Goal: Task Accomplishment & Management: Manage account settings

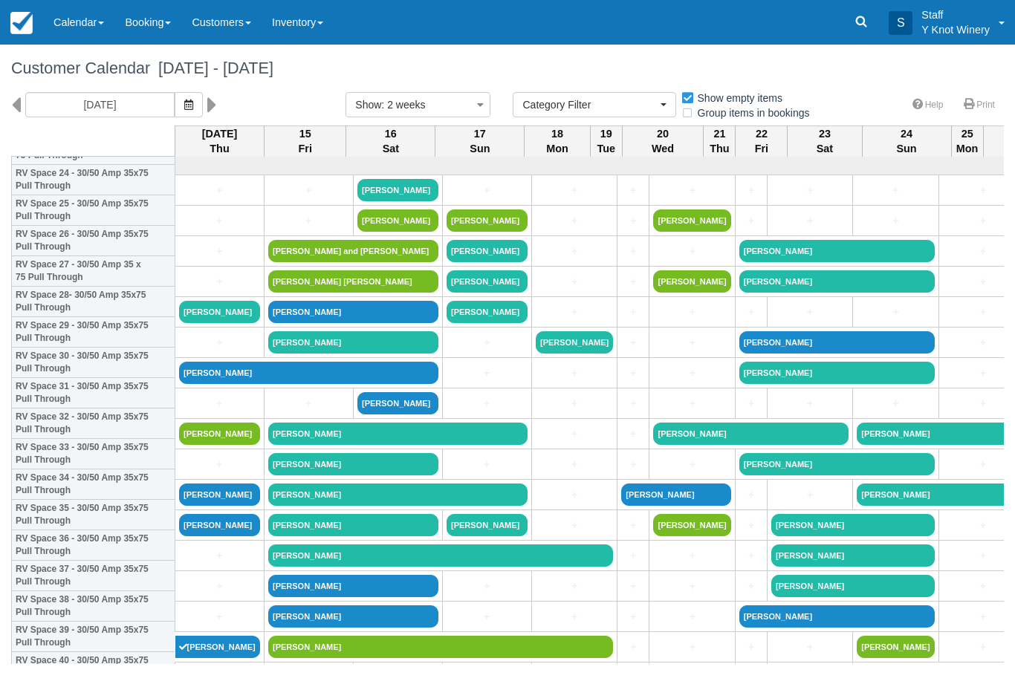
select select
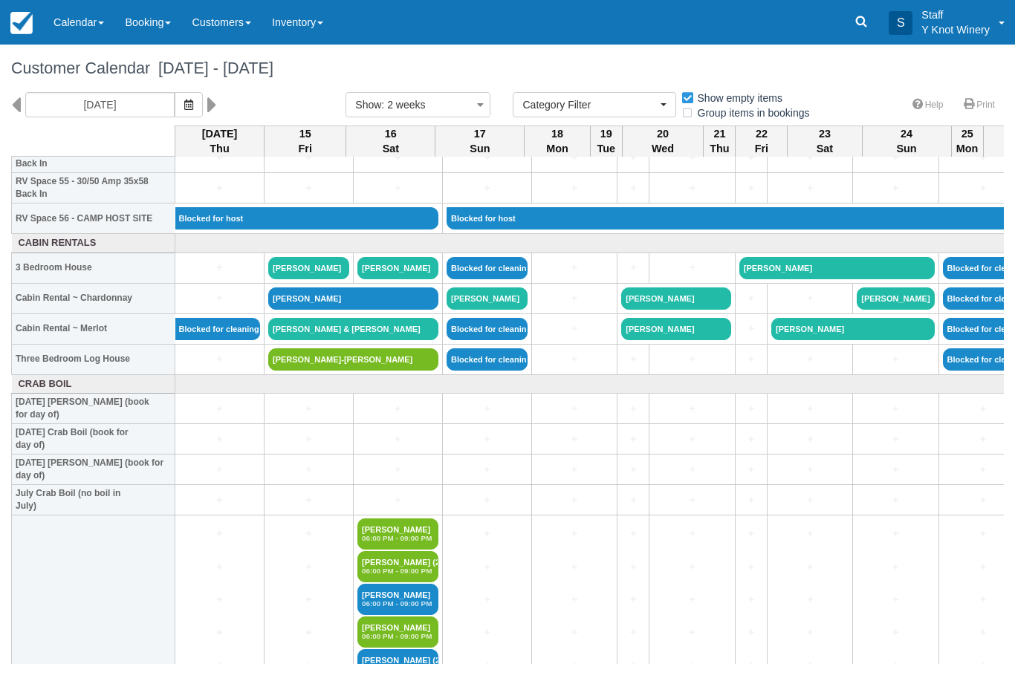
scroll to position [1708, 0]
click at [501, 371] on link "Blocked for cleaning" at bounding box center [486, 359] width 81 height 22
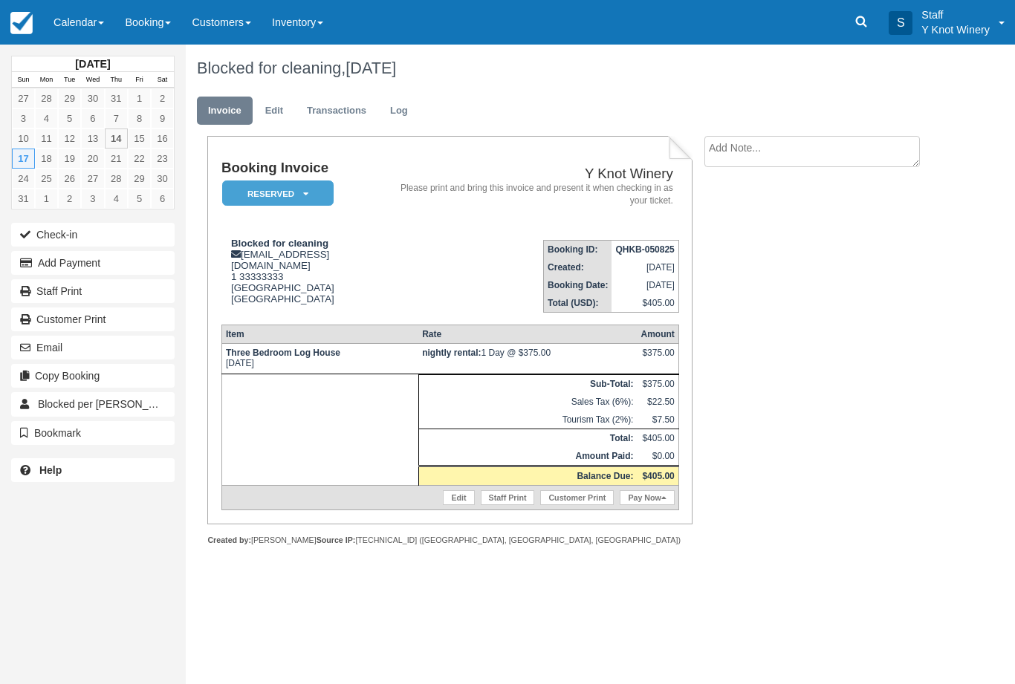
click at [100, 33] on link "Calendar" at bounding box center [78, 22] width 71 height 45
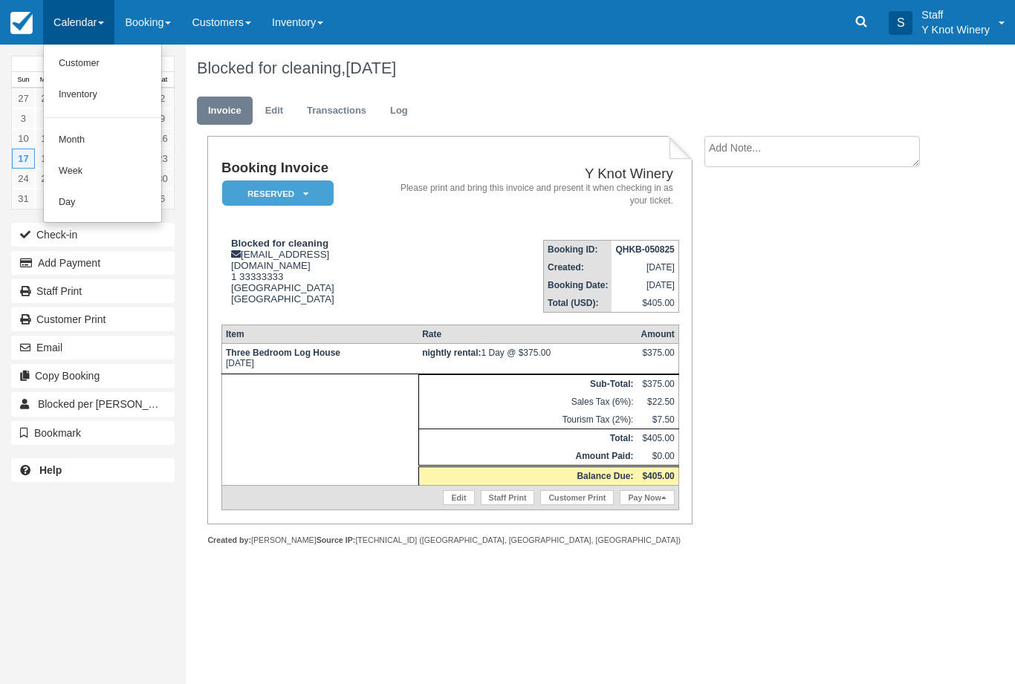
click at [83, 60] on link "Customer" at bounding box center [102, 63] width 117 height 31
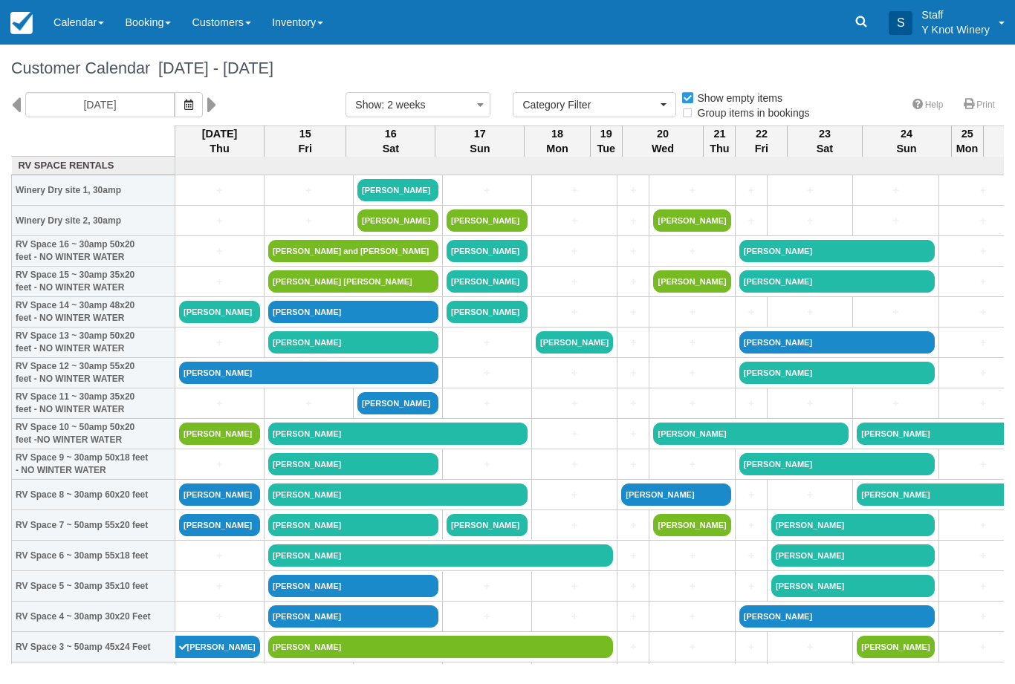
select select
click at [175, 113] on button "button" at bounding box center [189, 104] width 28 height 25
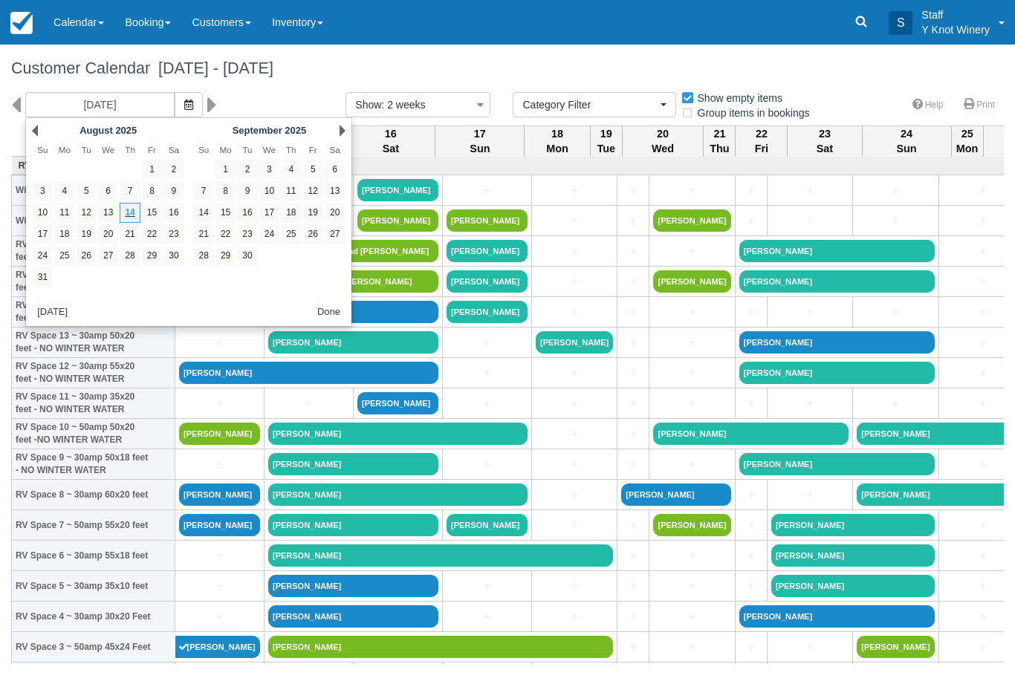
click at [174, 212] on link "16" at bounding box center [173, 213] width 20 height 20
type input "08/16/25"
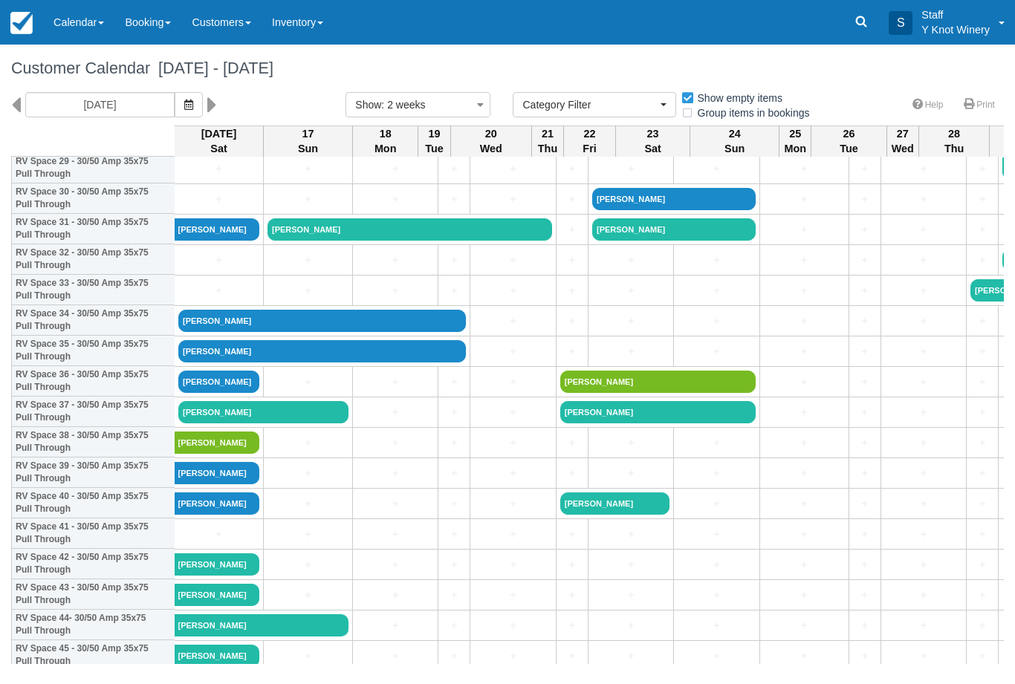
scroll to position [936, 1]
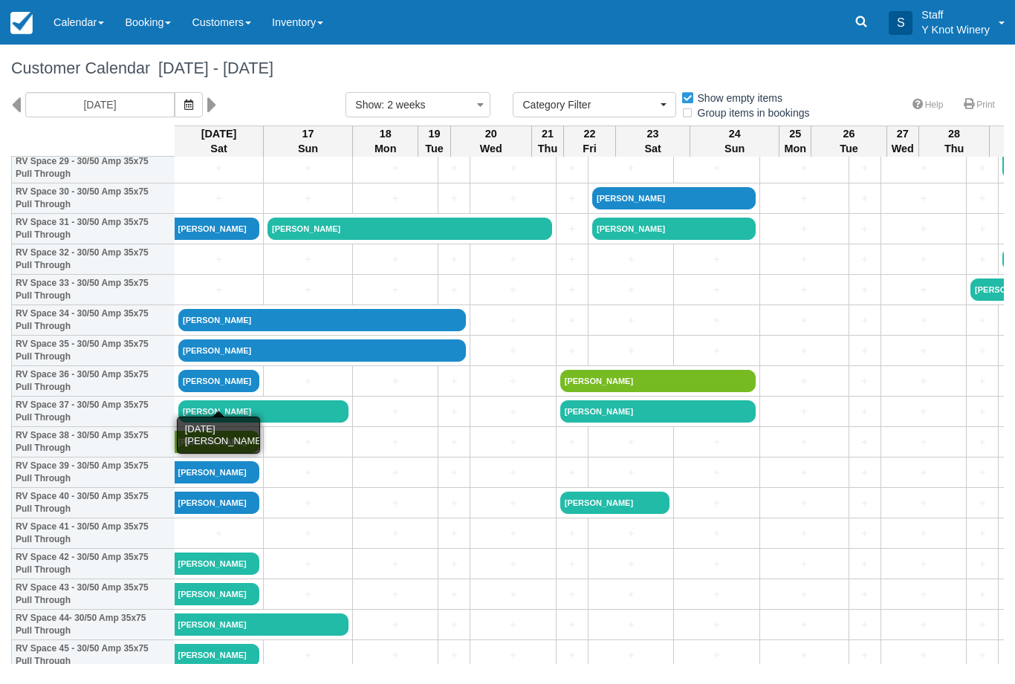
click at [231, 392] on link "Richard guess" at bounding box center [218, 381] width 81 height 22
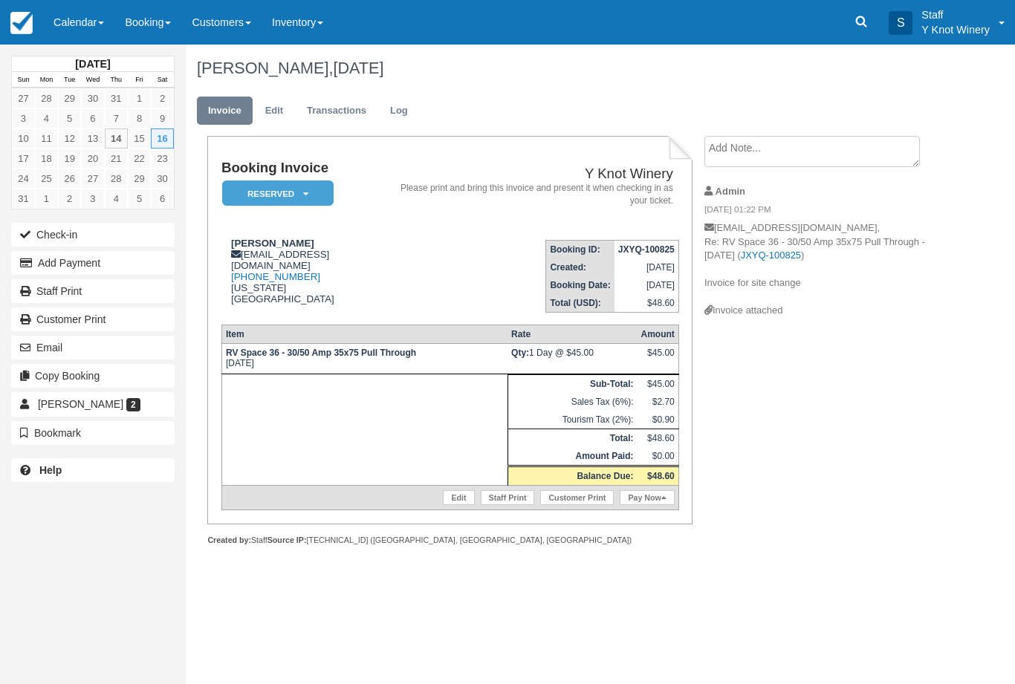
click at [302, 194] on em "Reserved" at bounding box center [277, 193] width 111 height 26
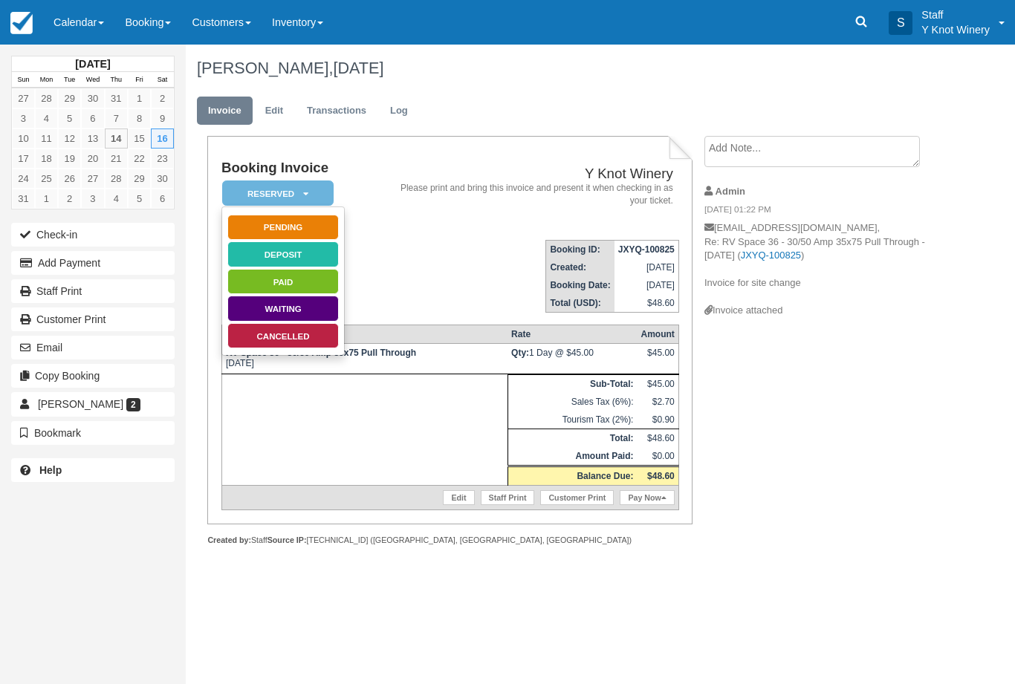
click at [320, 337] on link "Cancelled" at bounding box center [282, 336] width 111 height 26
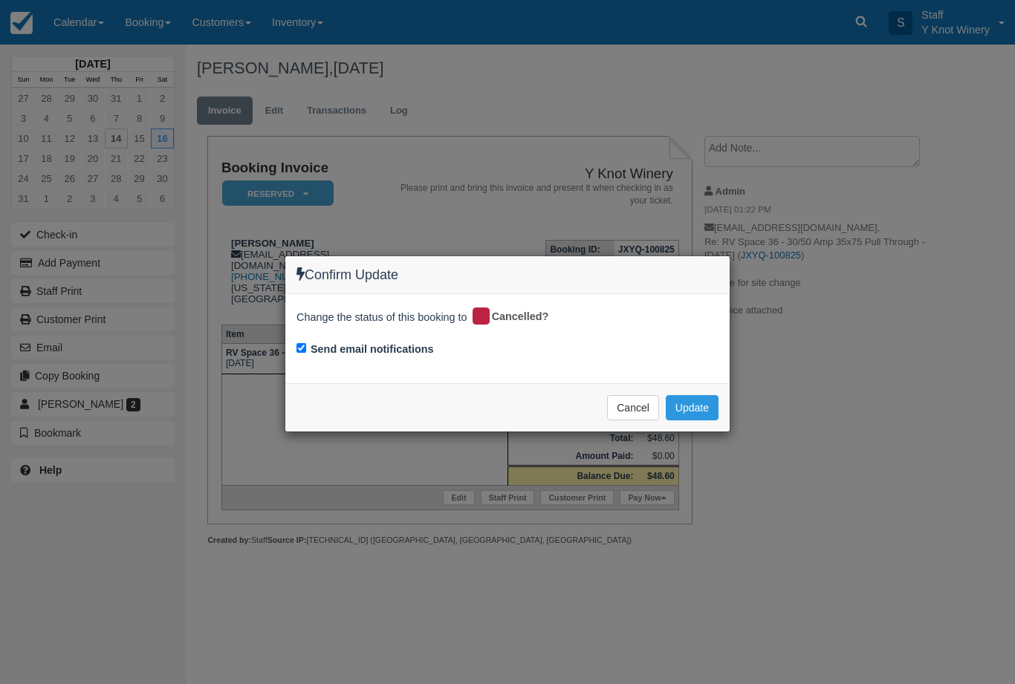
click at [705, 411] on button "Update" at bounding box center [692, 407] width 53 height 25
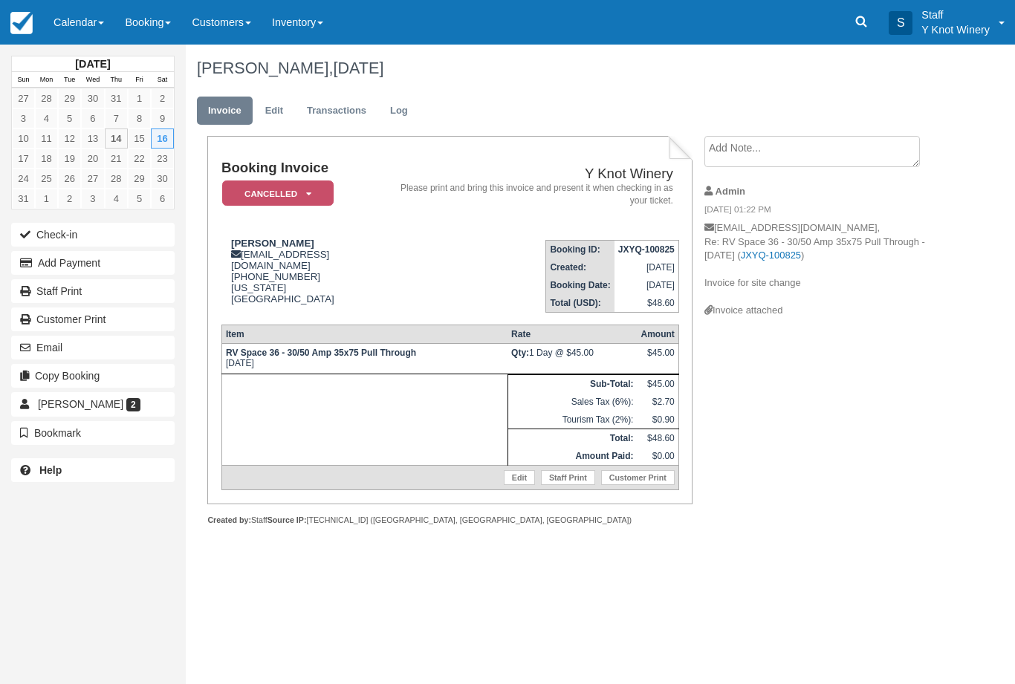
click at [92, 14] on link "Calendar" at bounding box center [78, 22] width 71 height 45
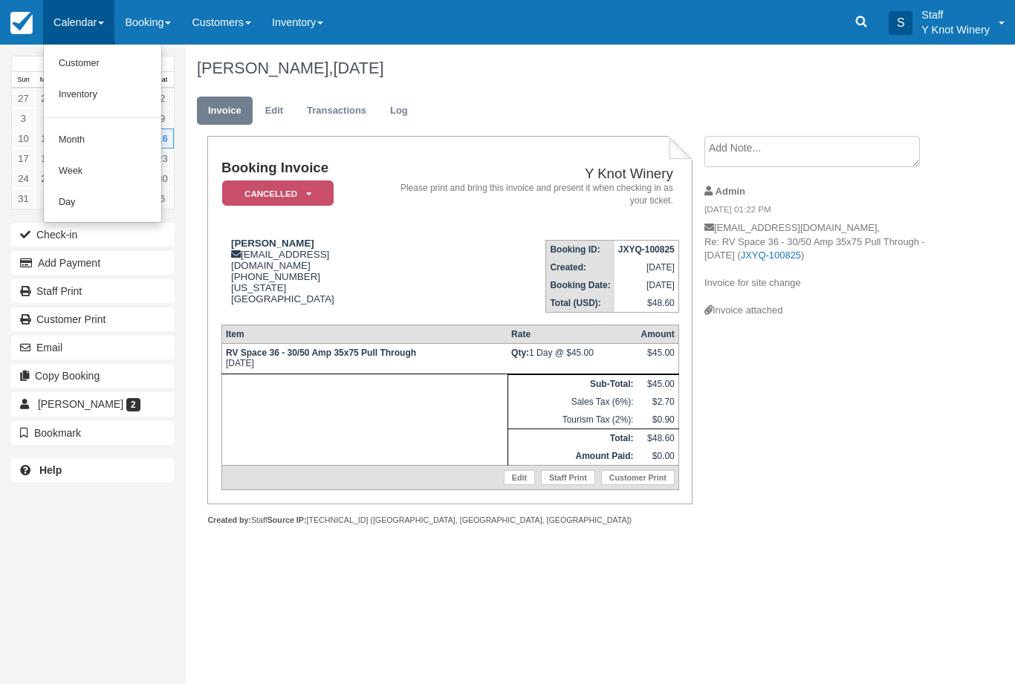
click at [106, 73] on link "Customer" at bounding box center [102, 63] width 117 height 31
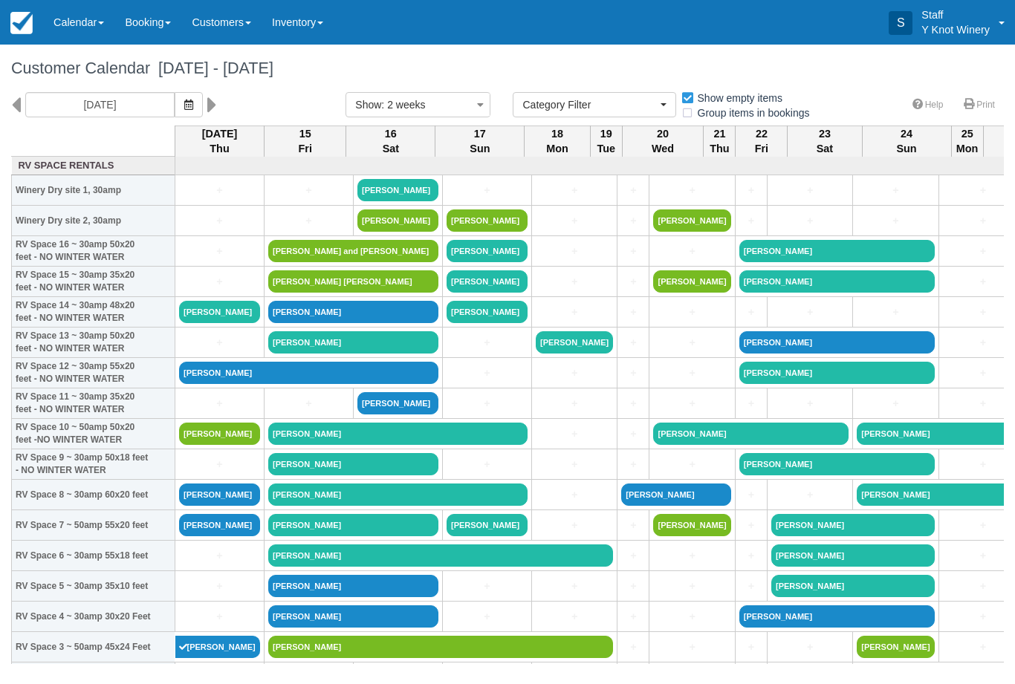
select select
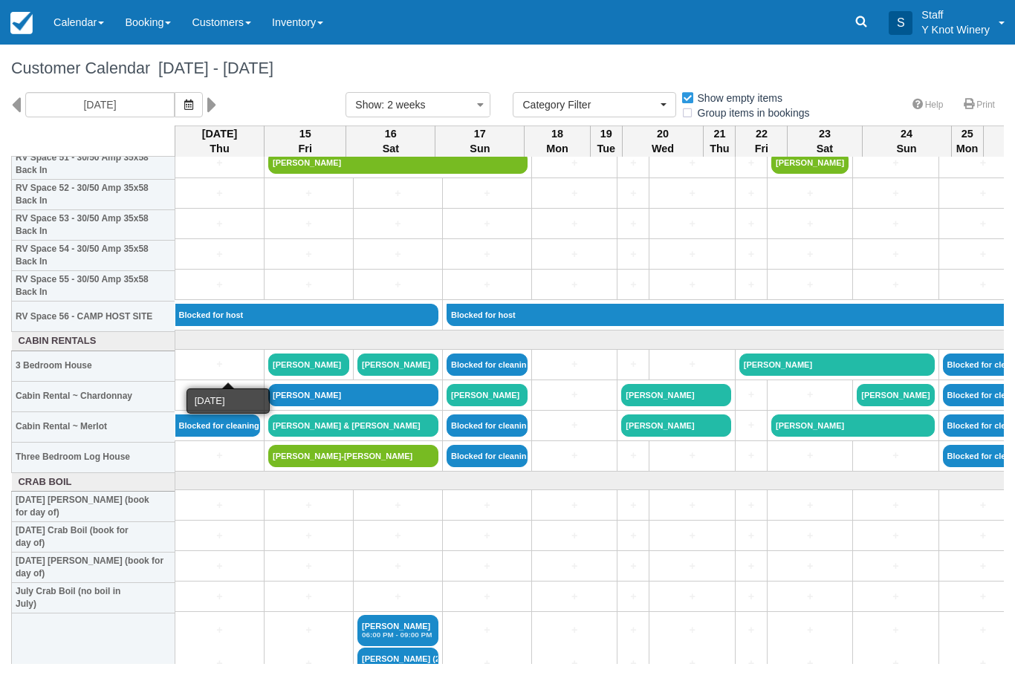
scroll to position [1613, 0]
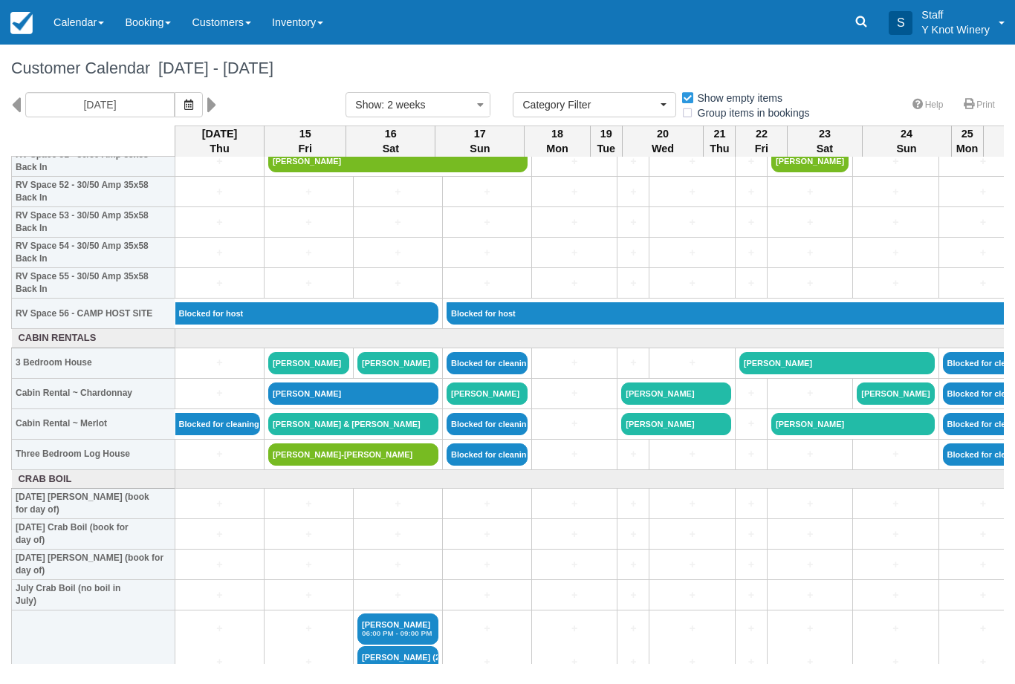
click at [90, 28] on link "Calendar" at bounding box center [78, 22] width 71 height 45
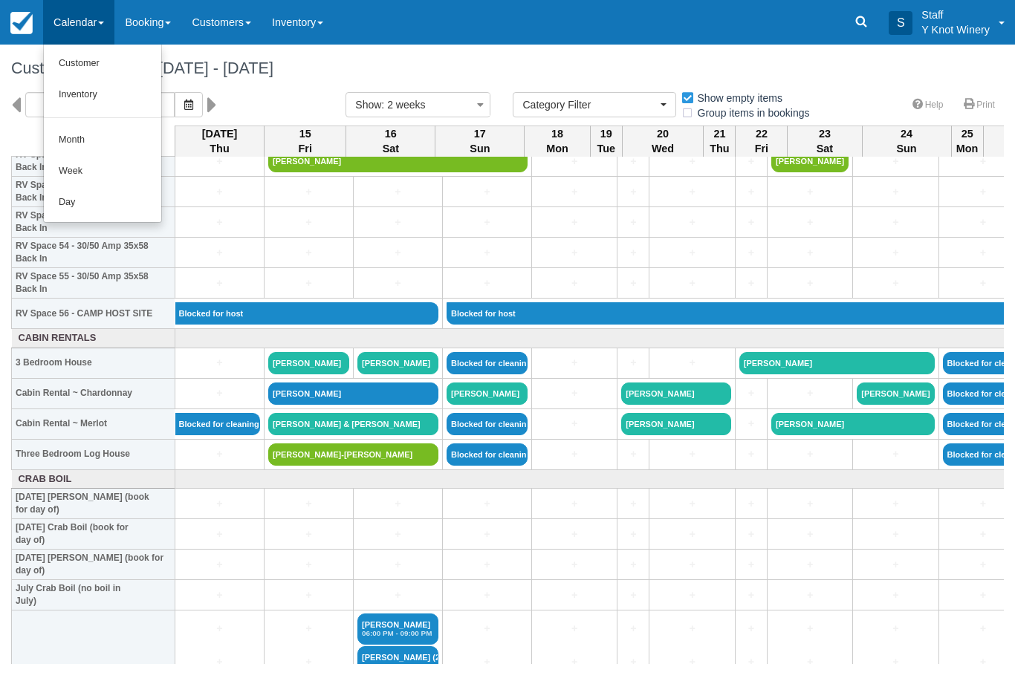
click at [72, 57] on link "Customer" at bounding box center [102, 63] width 117 height 31
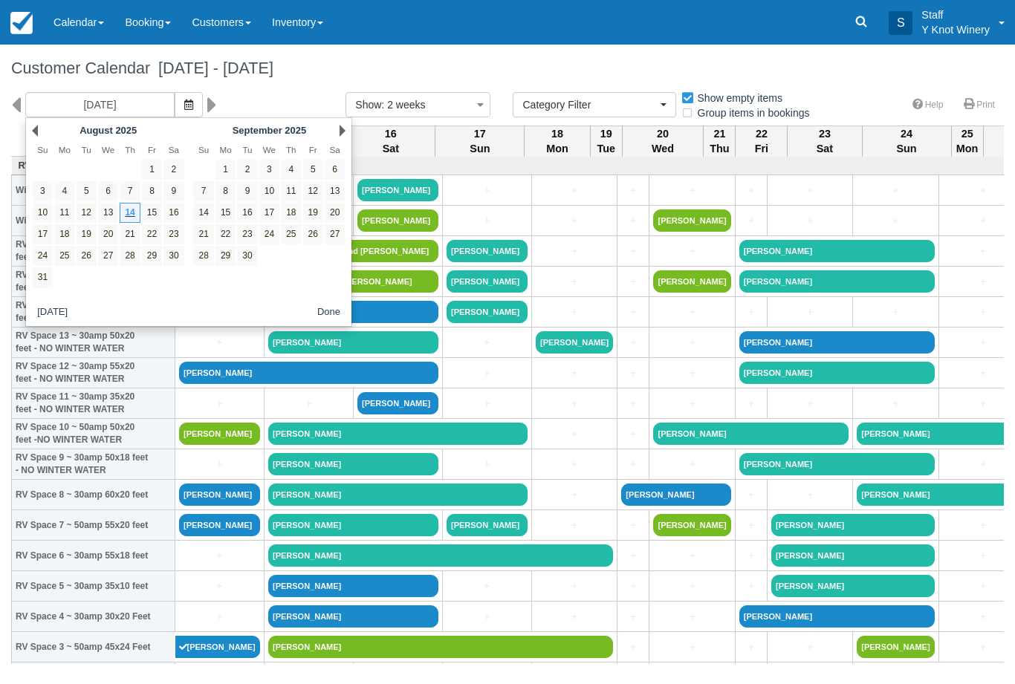
select select
click at [299, 199] on link "11" at bounding box center [291, 191] width 20 height 20
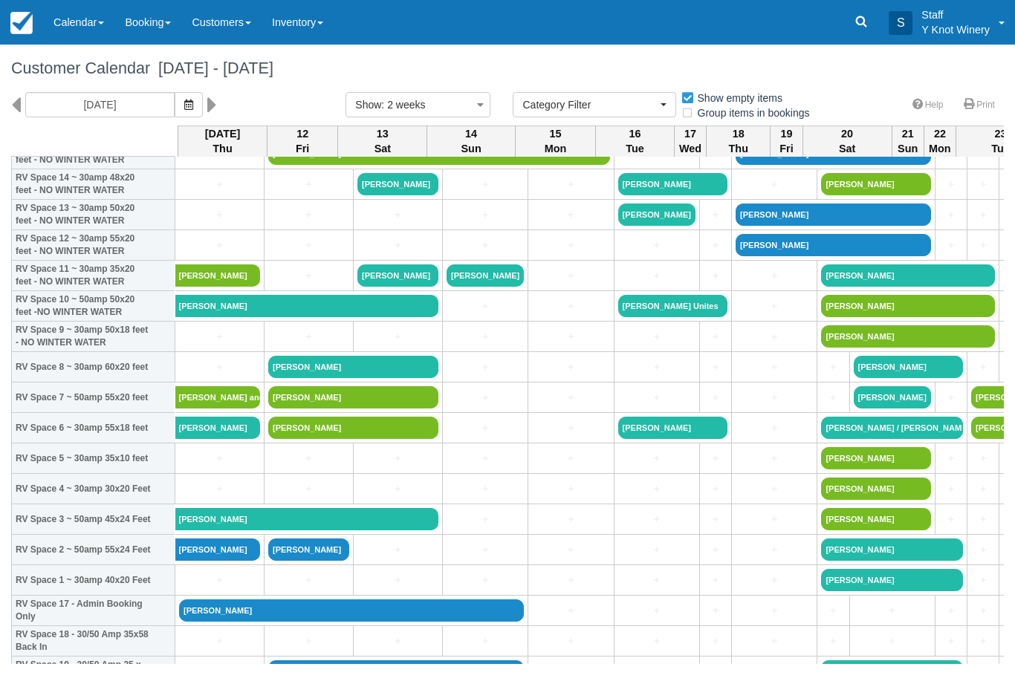
scroll to position [128, 0]
click at [184, 103] on icon "button" at bounding box center [188, 105] width 9 height 10
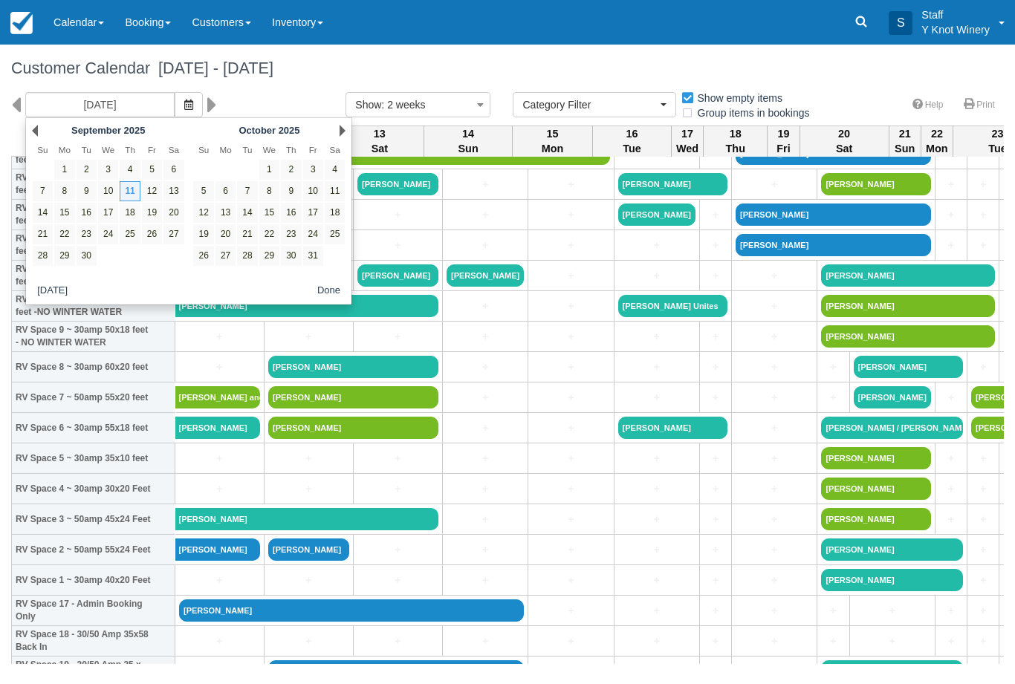
click at [333, 189] on link "11" at bounding box center [335, 191] width 20 height 20
type input "10/11/25"
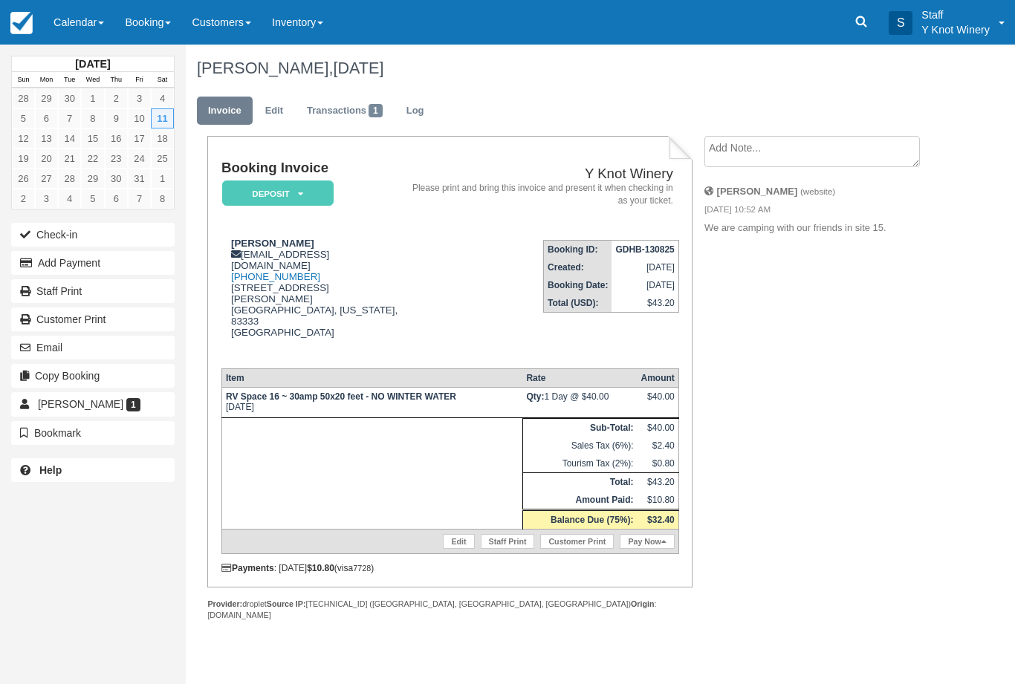
click at [281, 114] on link "Edit" at bounding box center [274, 111] width 40 height 29
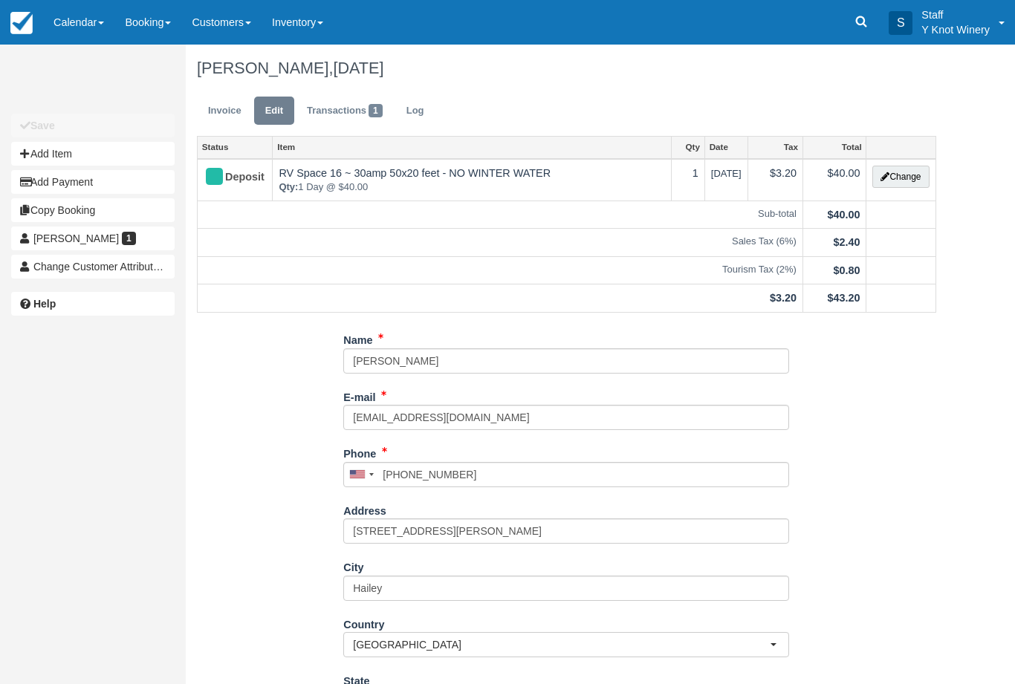
click at [902, 175] on button "Change" at bounding box center [900, 177] width 56 height 22
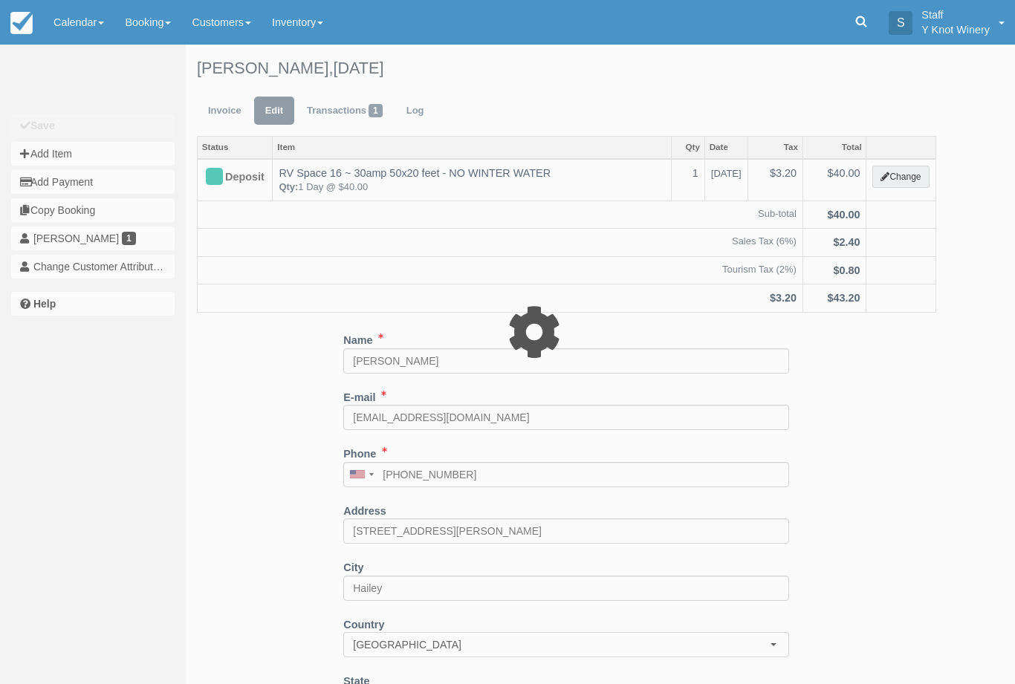
type input "40.00"
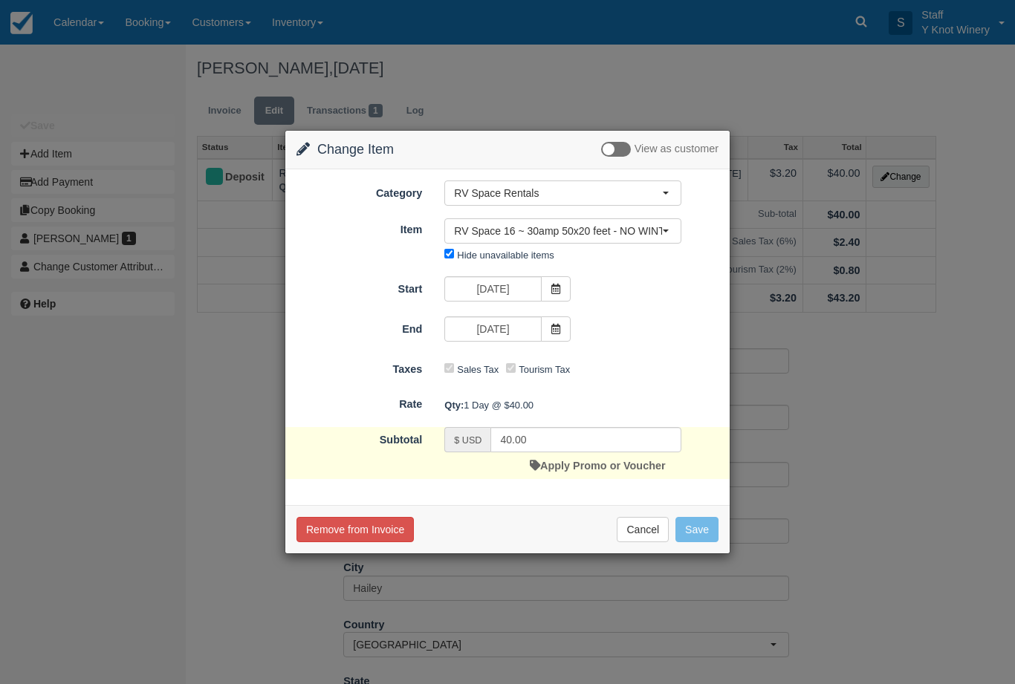
click at [555, 280] on span at bounding box center [556, 288] width 30 height 25
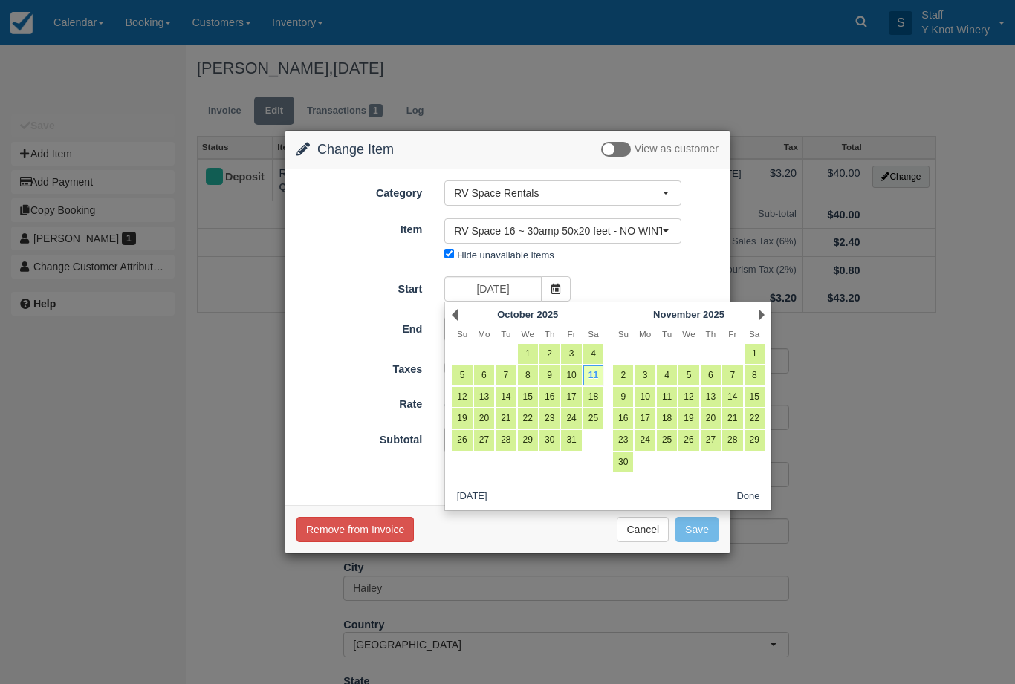
click at [571, 368] on link "10" at bounding box center [571, 375] width 20 height 20
type input "10/10/25"
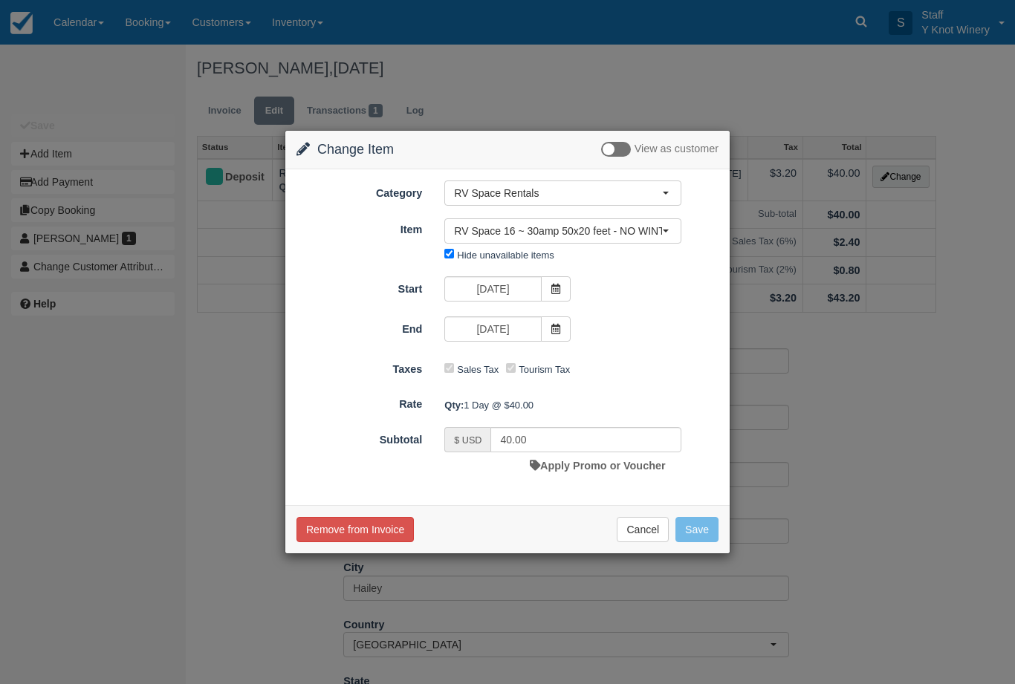
type input "80.00"
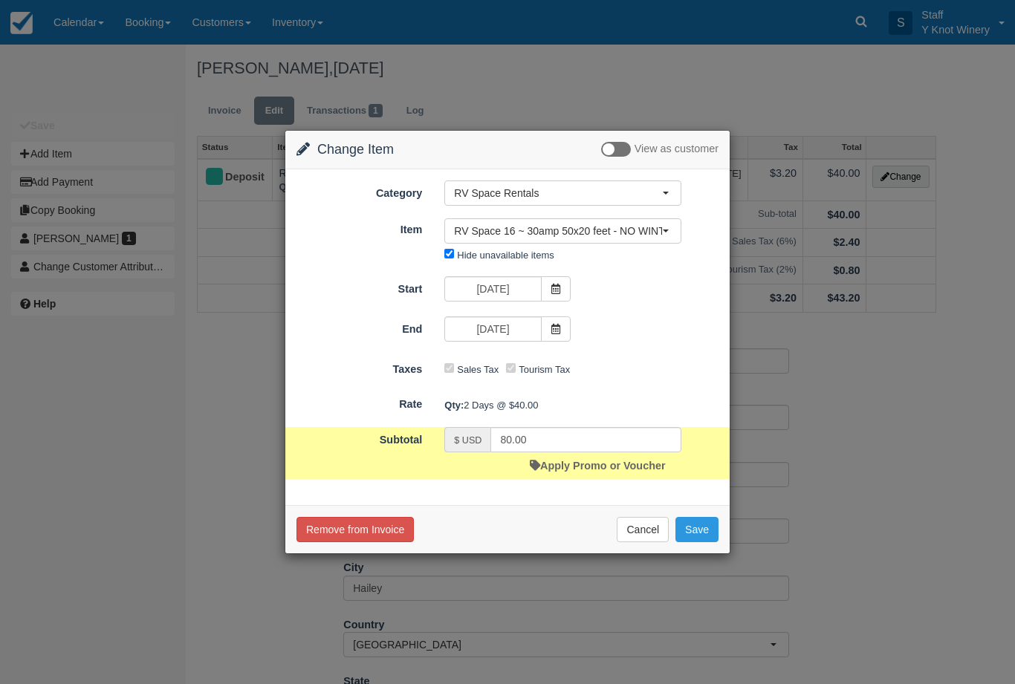
click at [559, 328] on icon at bounding box center [555, 329] width 10 height 10
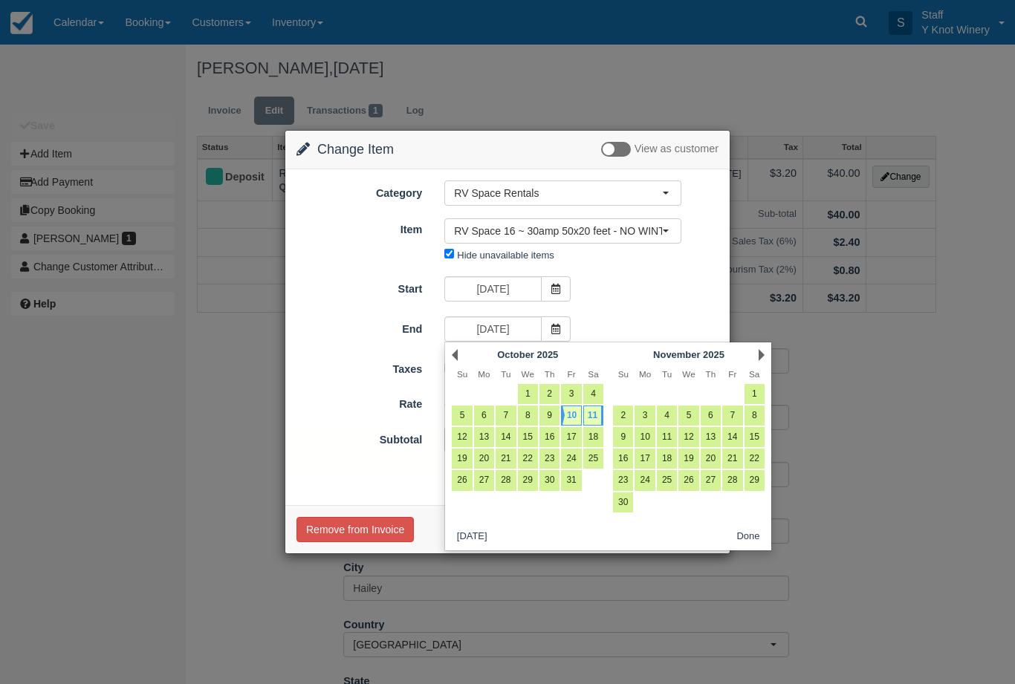
click at [567, 408] on link "10" at bounding box center [571, 416] width 20 height 20
type input "10/10/25"
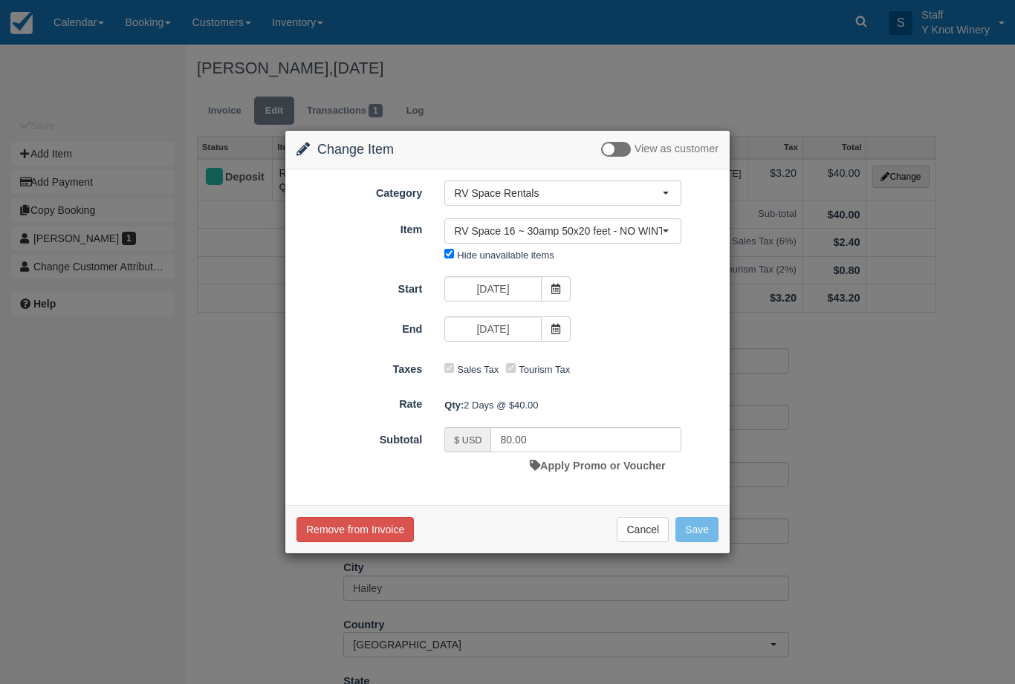
type input "40.00"
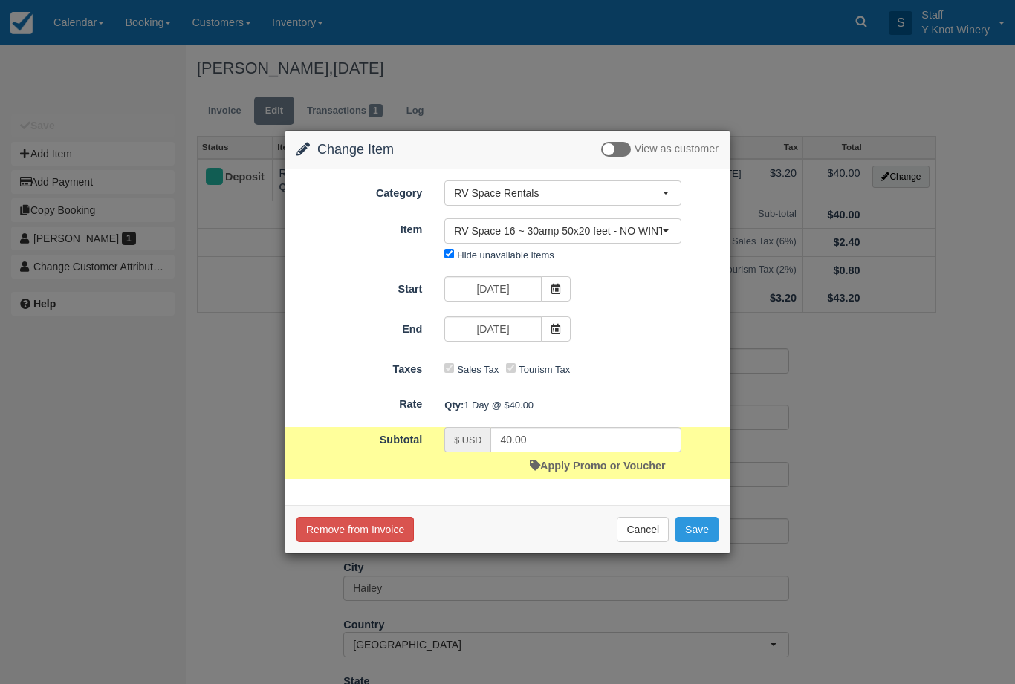
click at [702, 526] on button "Save" at bounding box center [696, 529] width 43 height 25
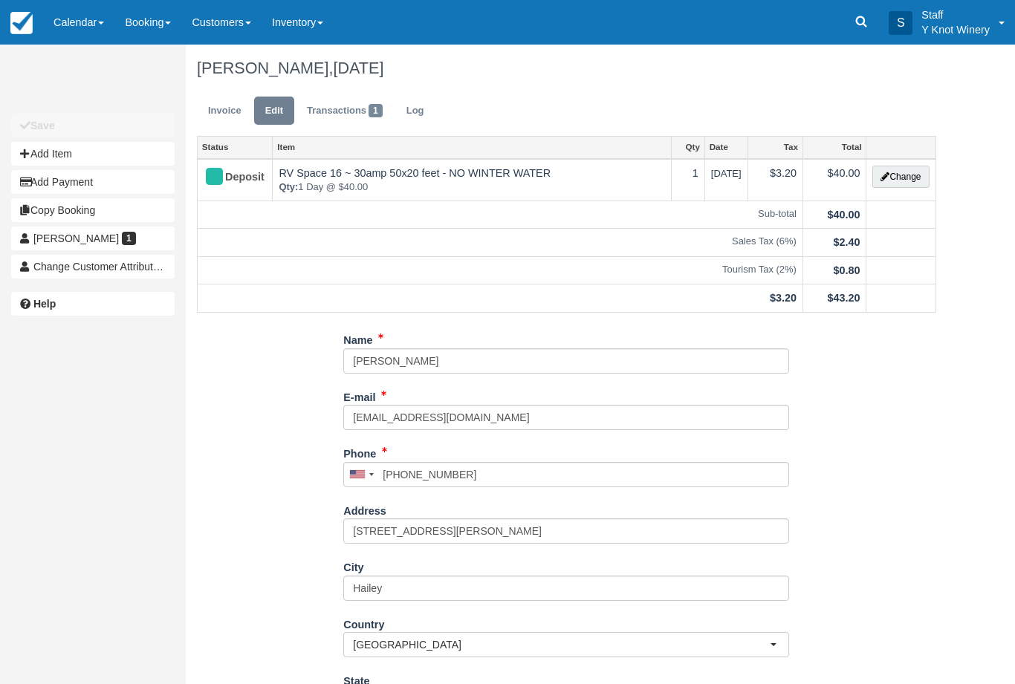
click at [105, 25] on link "Calendar" at bounding box center [78, 22] width 71 height 45
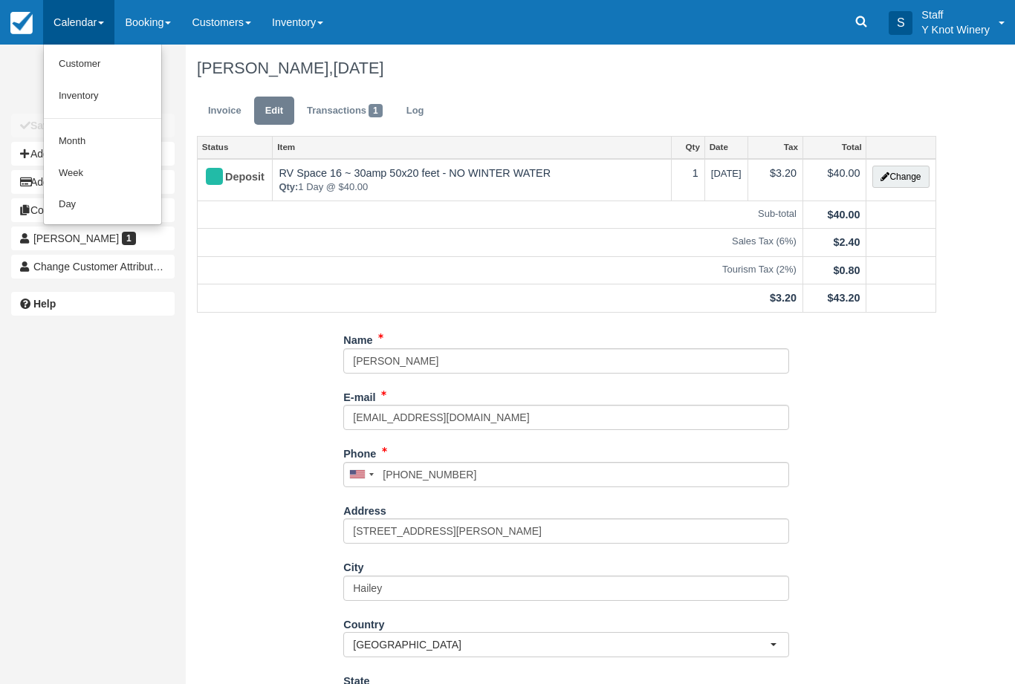
click at [78, 59] on link "Customer" at bounding box center [102, 64] width 117 height 32
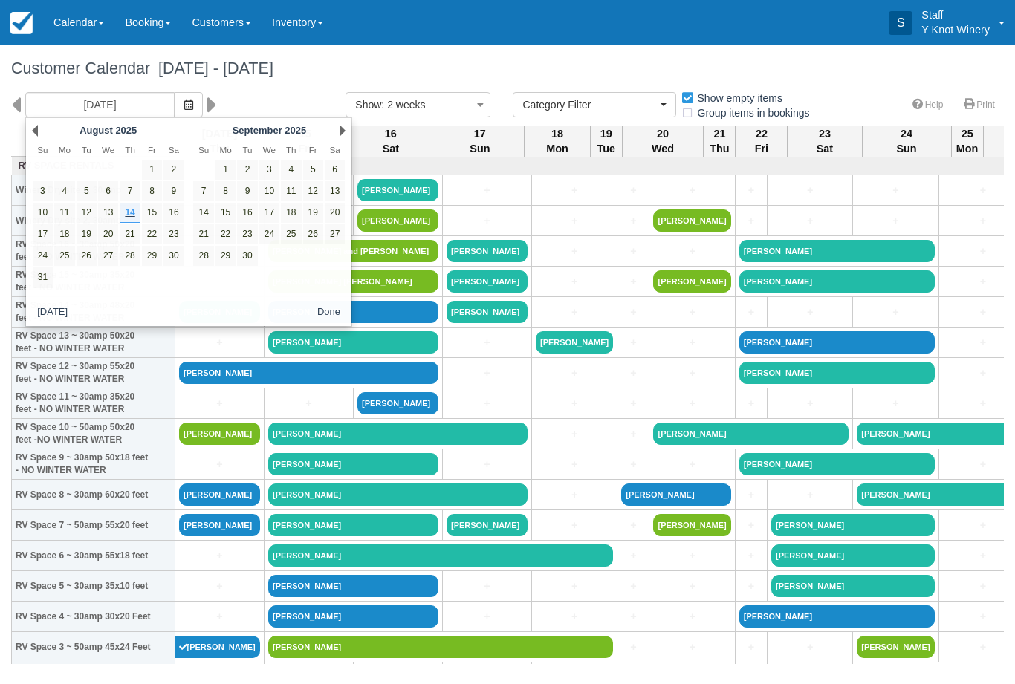
select select
click at [339, 132] on link "Next" at bounding box center [342, 131] width 6 height 12
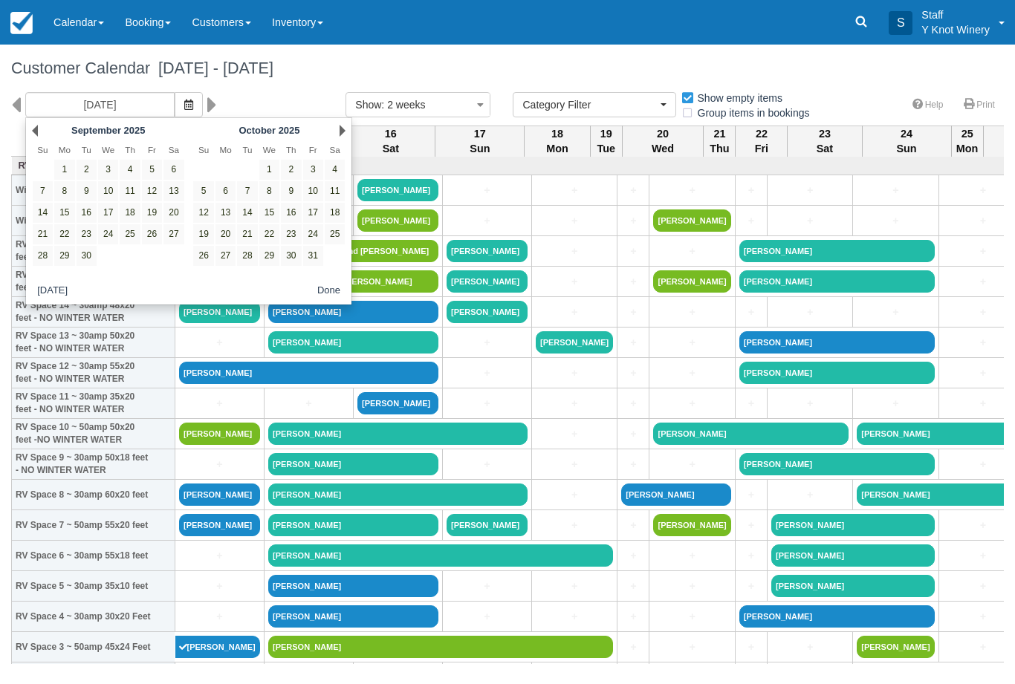
click at [326, 189] on link "11" at bounding box center [335, 191] width 20 height 20
type input "10/11/25"
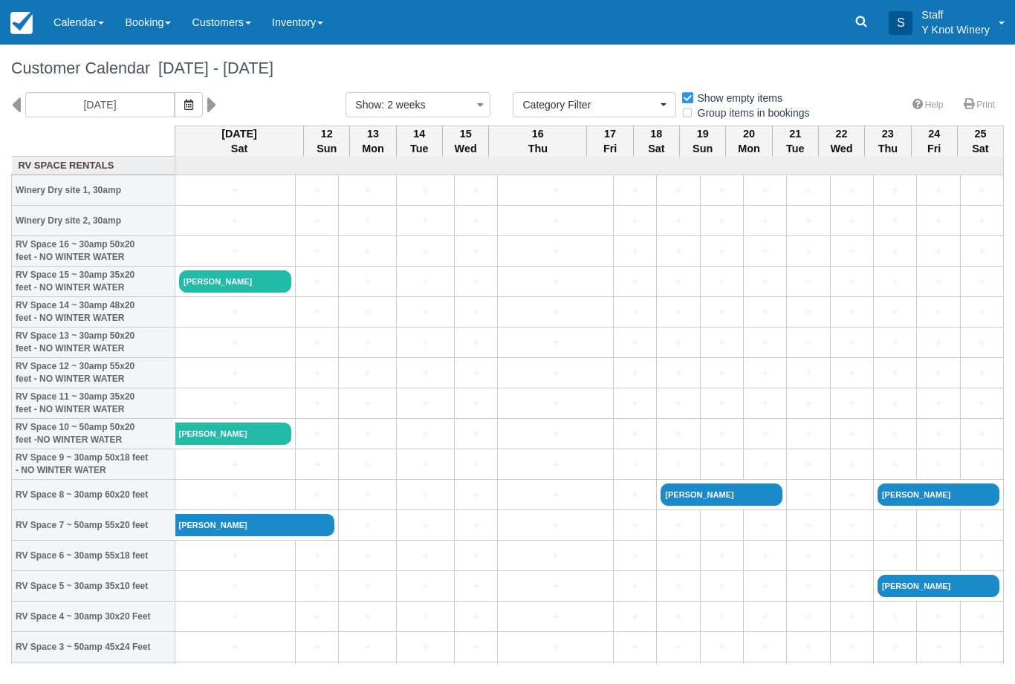
click at [212, 293] on link "Debbie Tomin" at bounding box center [235, 281] width 112 height 22
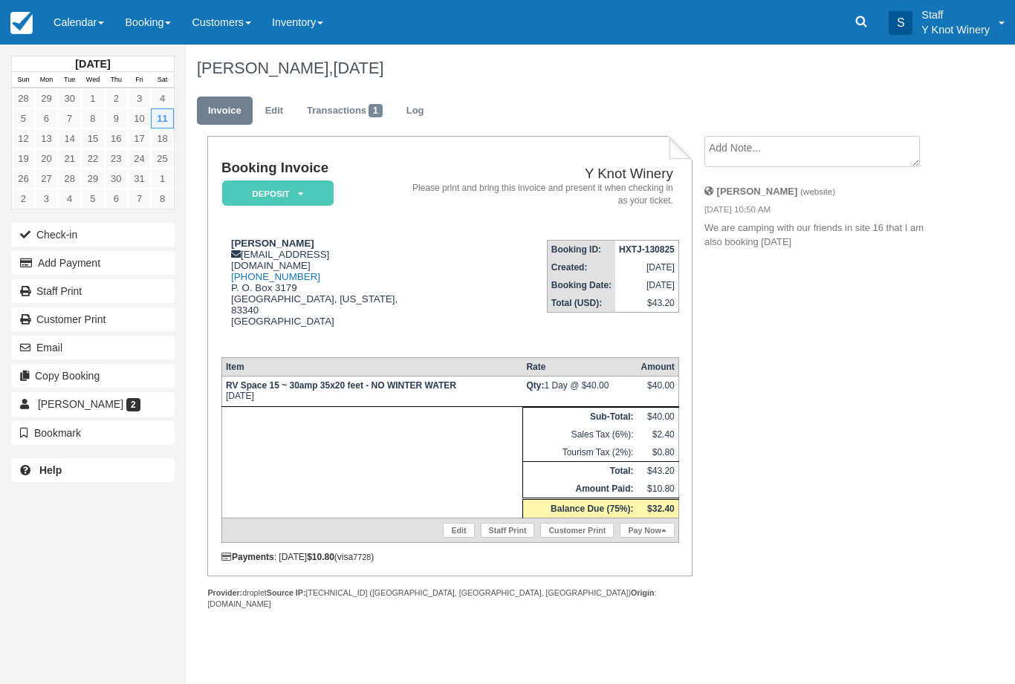
click at [274, 118] on link "Edit" at bounding box center [274, 111] width 40 height 29
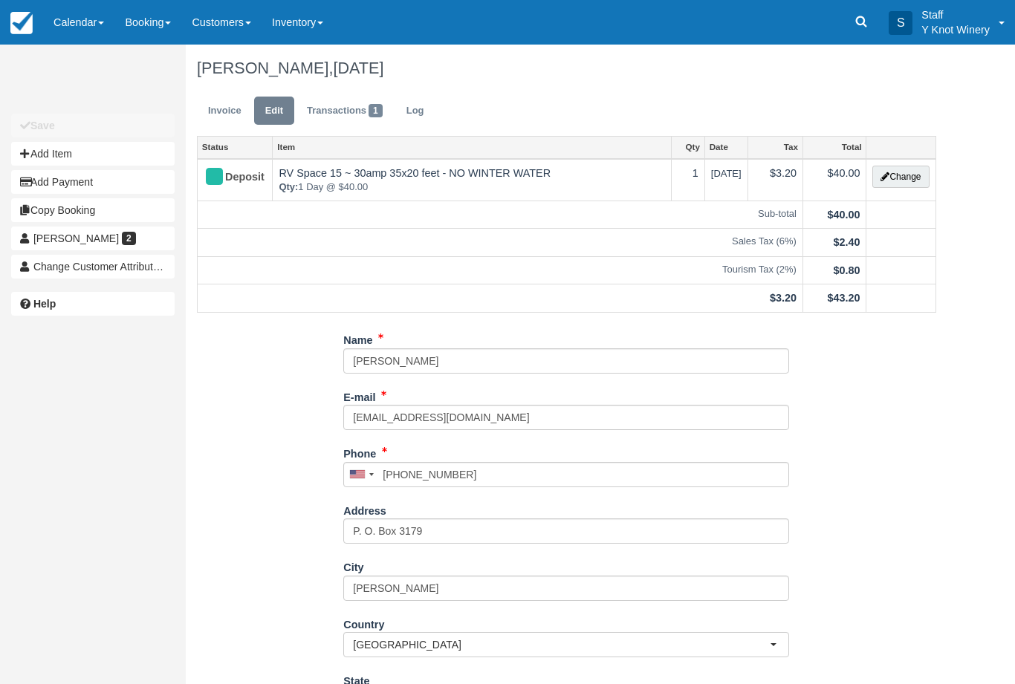
click at [908, 182] on button "Change" at bounding box center [900, 177] width 56 height 22
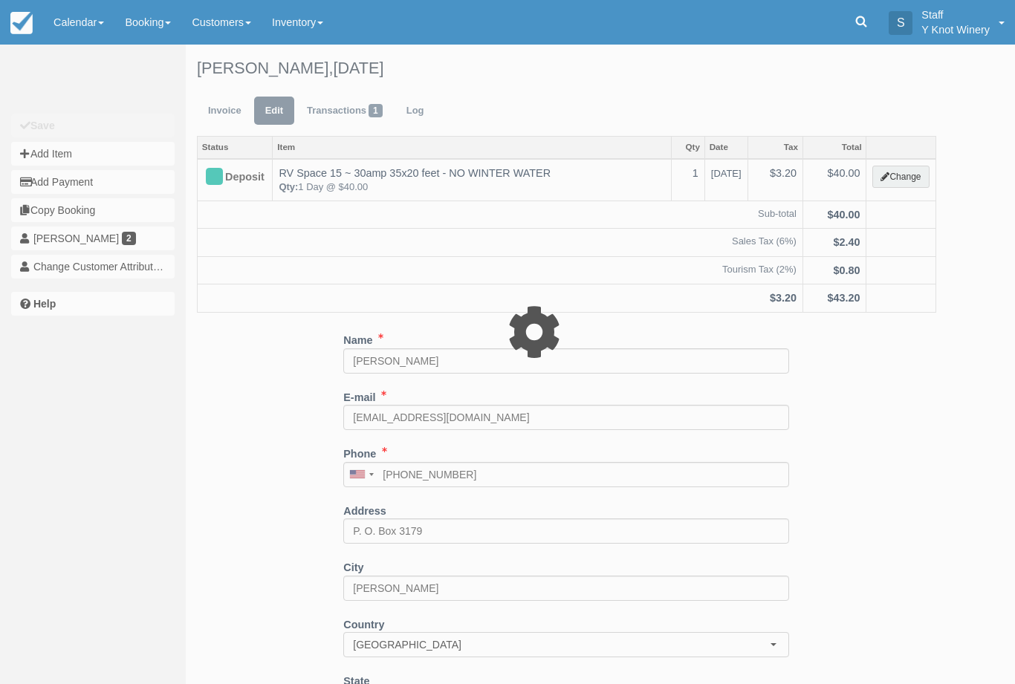
type input "40.00"
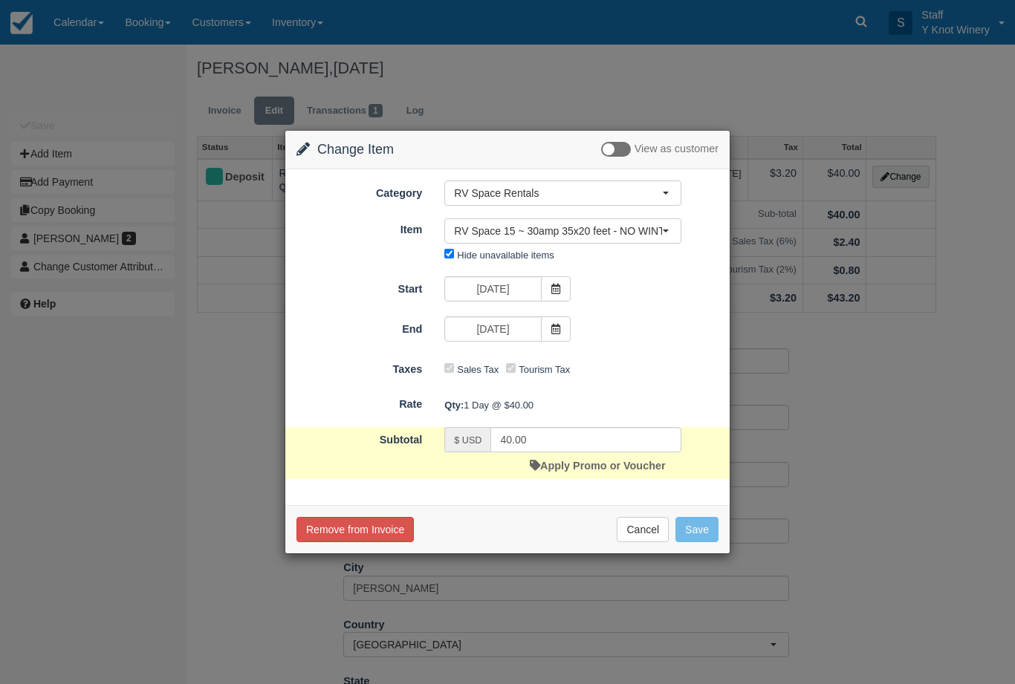
click at [562, 291] on span at bounding box center [556, 288] width 30 height 25
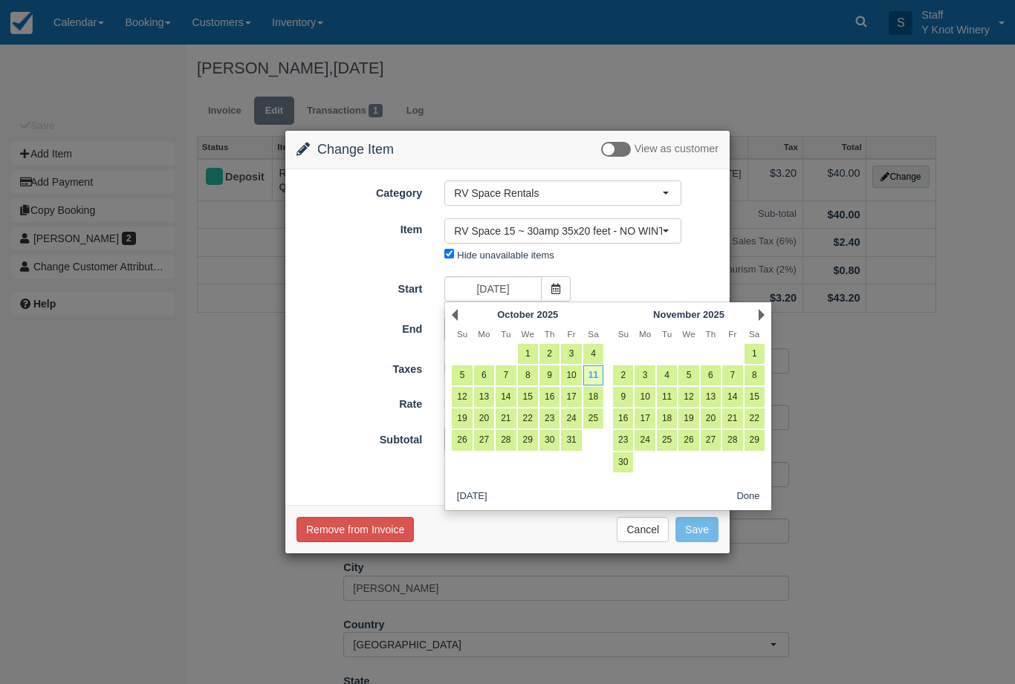
click at [564, 368] on link "10" at bounding box center [571, 375] width 20 height 20
type input "10/10/25"
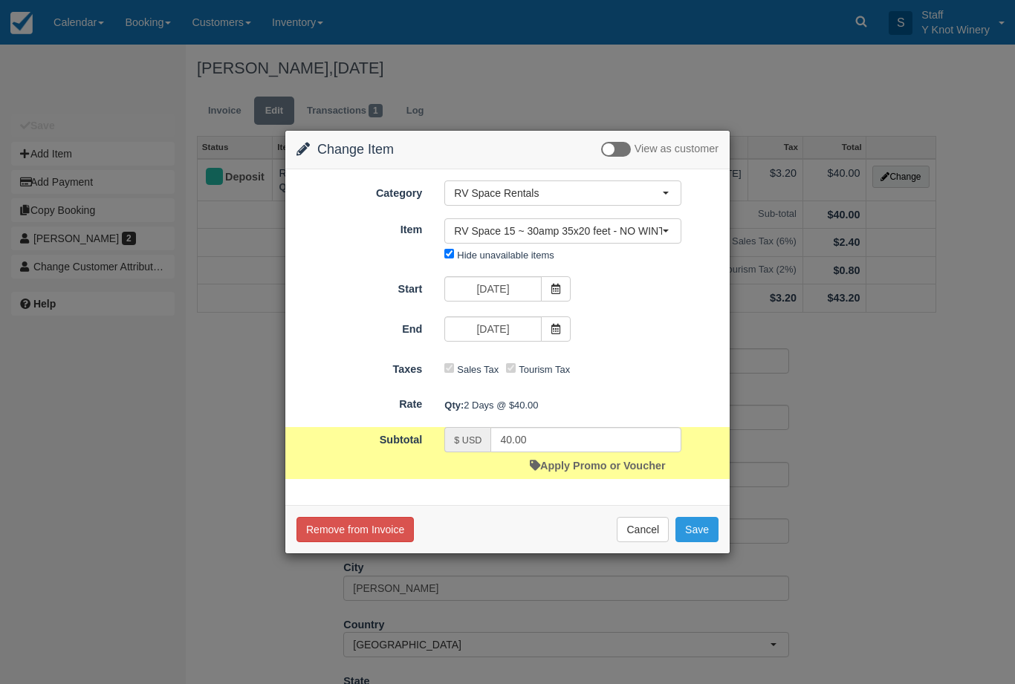
type input "80.00"
click at [559, 328] on icon at bounding box center [555, 329] width 10 height 10
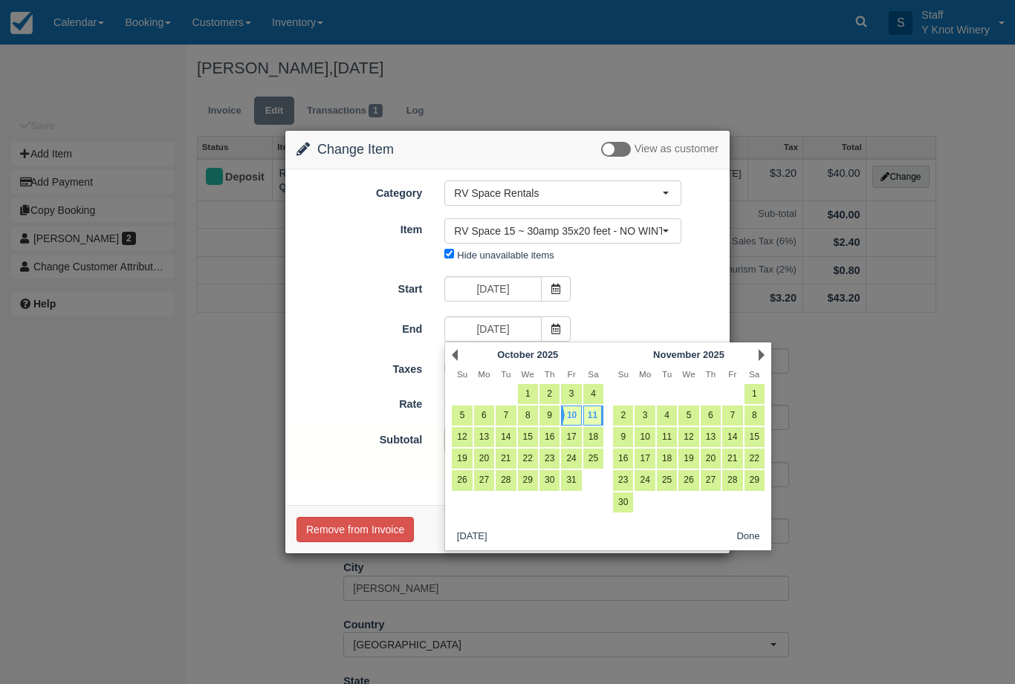
click at [570, 412] on link "10" at bounding box center [571, 416] width 20 height 20
type input "10/10/25"
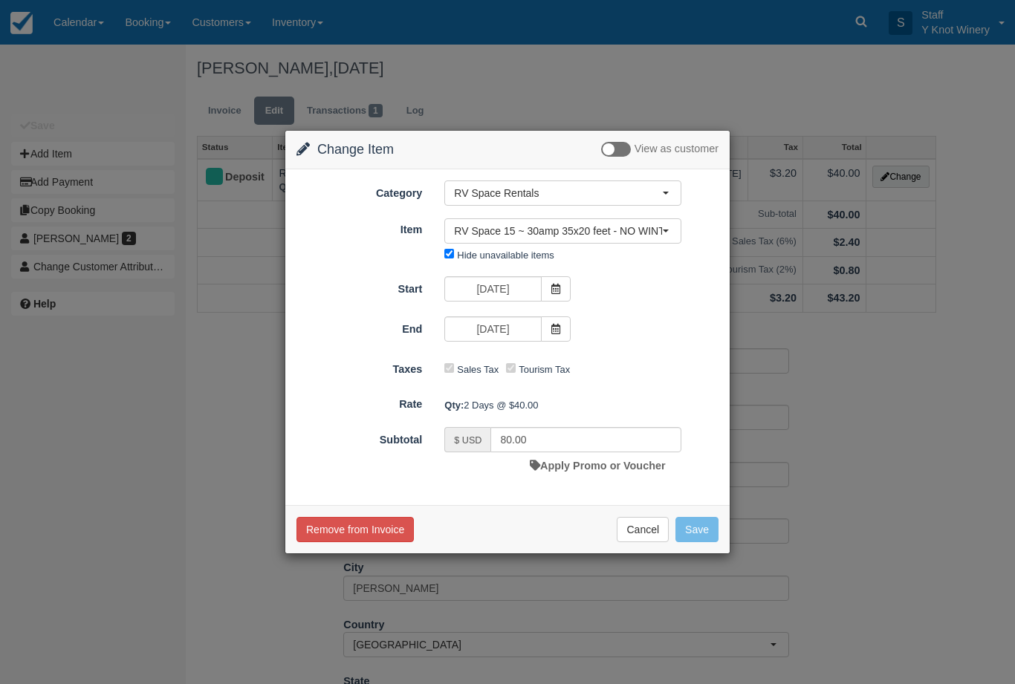
type input "40.00"
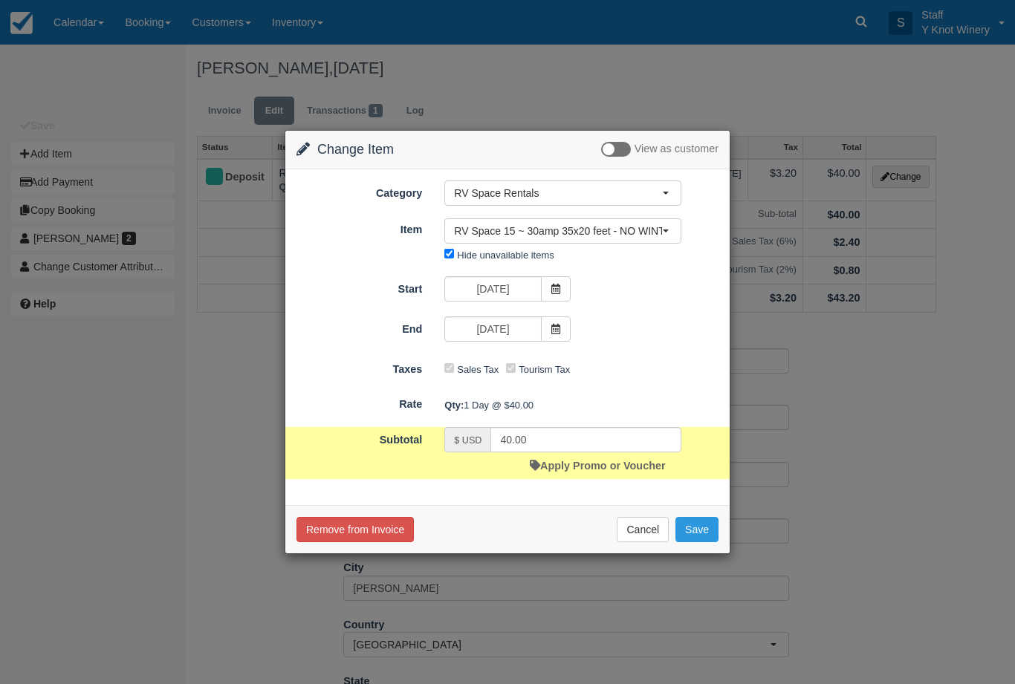
click at [696, 529] on button "Save" at bounding box center [696, 529] width 43 height 25
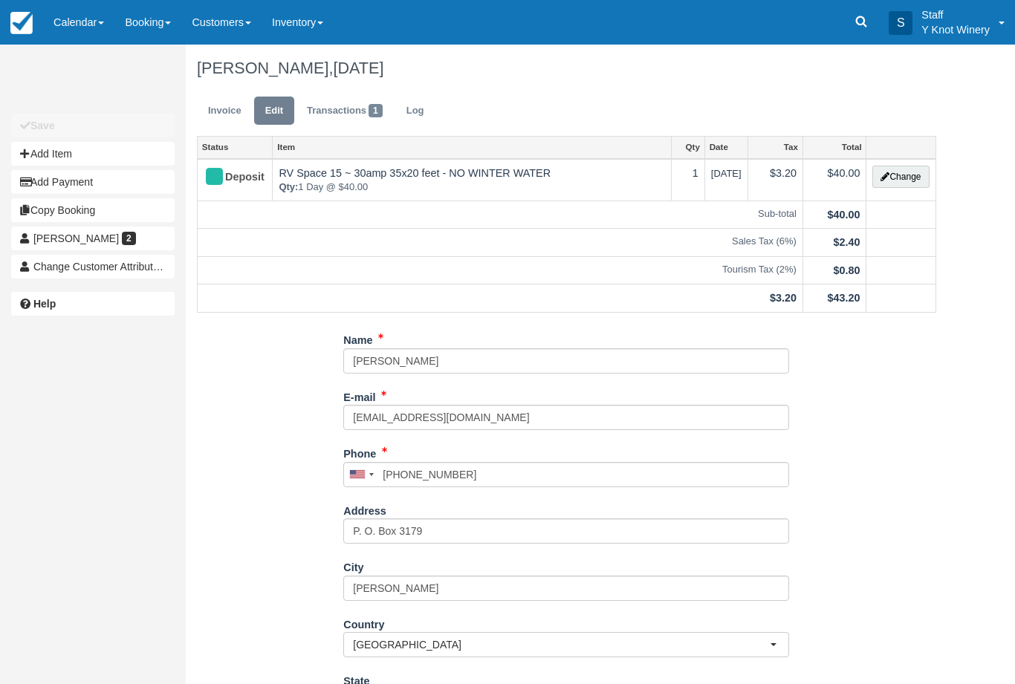
click at [88, 17] on link "Calendar" at bounding box center [78, 22] width 71 height 45
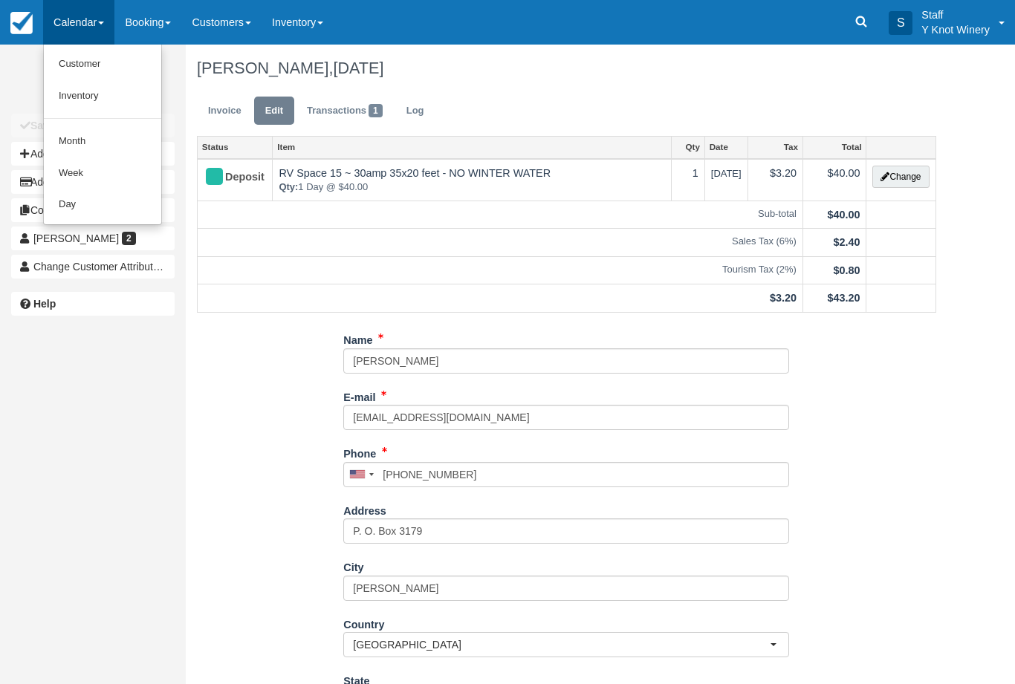
click at [75, 62] on link "Customer" at bounding box center [102, 64] width 117 height 32
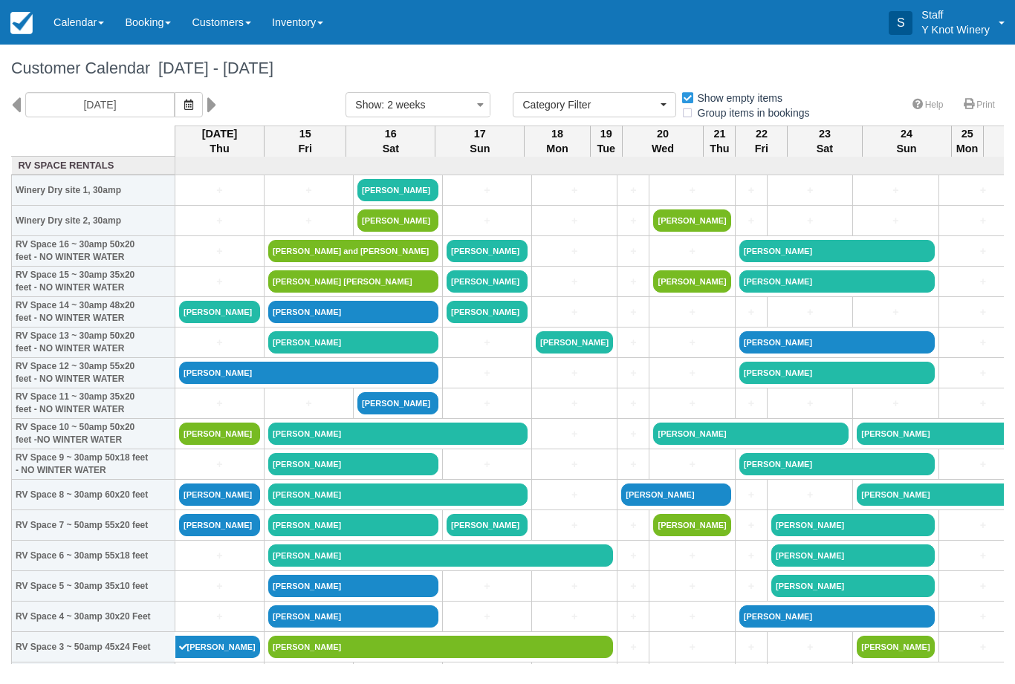
select select
